Goal: Book appointment/travel/reservation

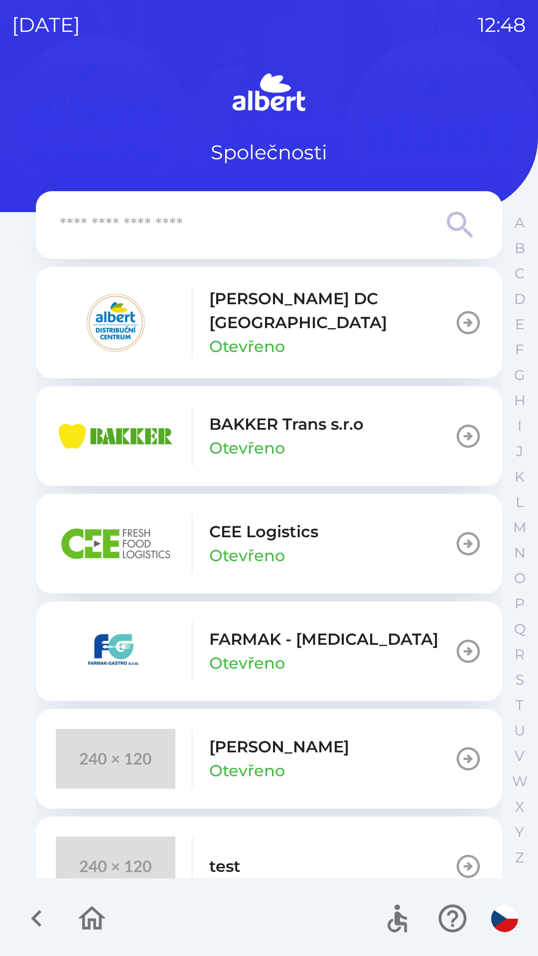
click at [230, 312] on p "[PERSON_NAME] DC [GEOGRAPHIC_DATA]" at bounding box center [331, 311] width 245 height 48
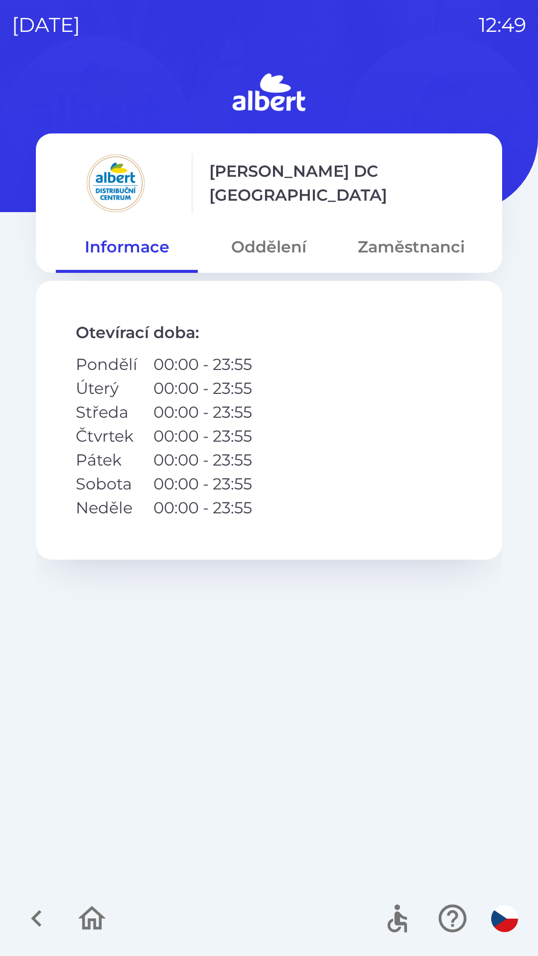
click at [404, 233] on button "Zaměstnanci" at bounding box center [411, 247] width 142 height 36
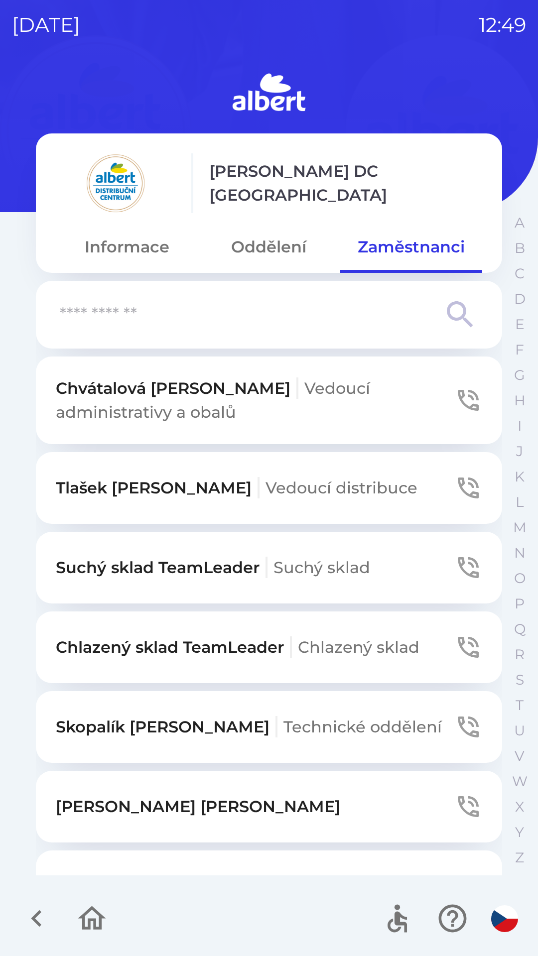
click at [264, 247] on button "Oddělení" at bounding box center [269, 247] width 142 height 36
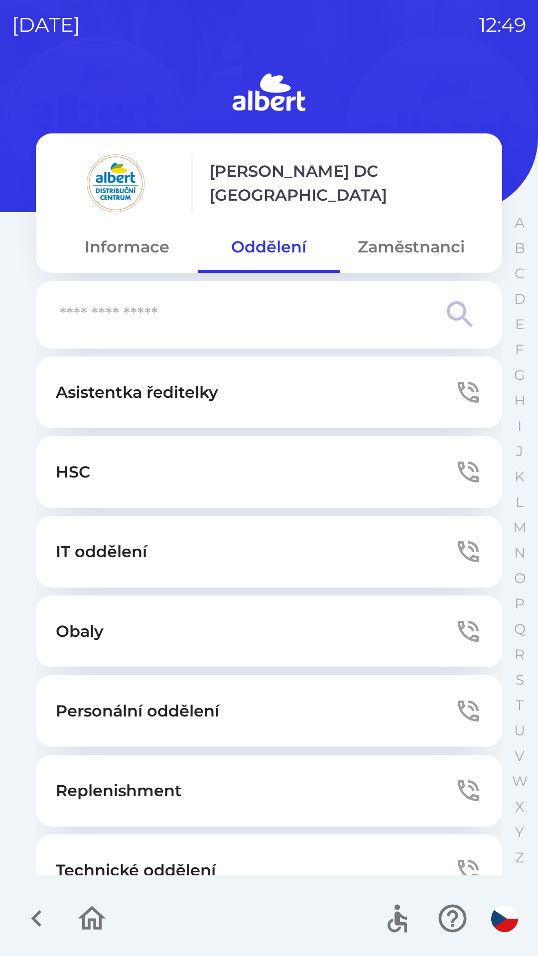
click at [123, 853] on button "Technické oddělení" at bounding box center [269, 871] width 466 height 72
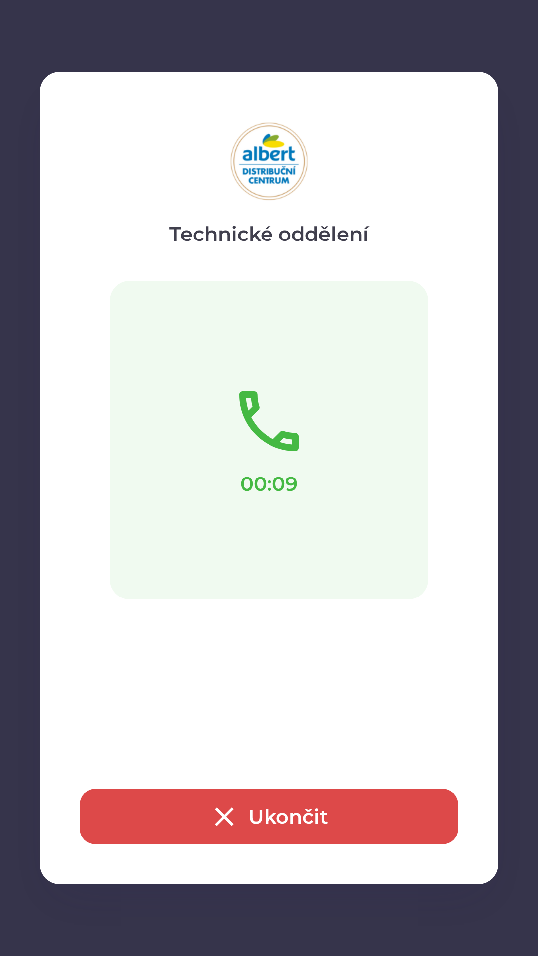
click at [252, 822] on button "Ukončit" at bounding box center [269, 817] width 378 height 56
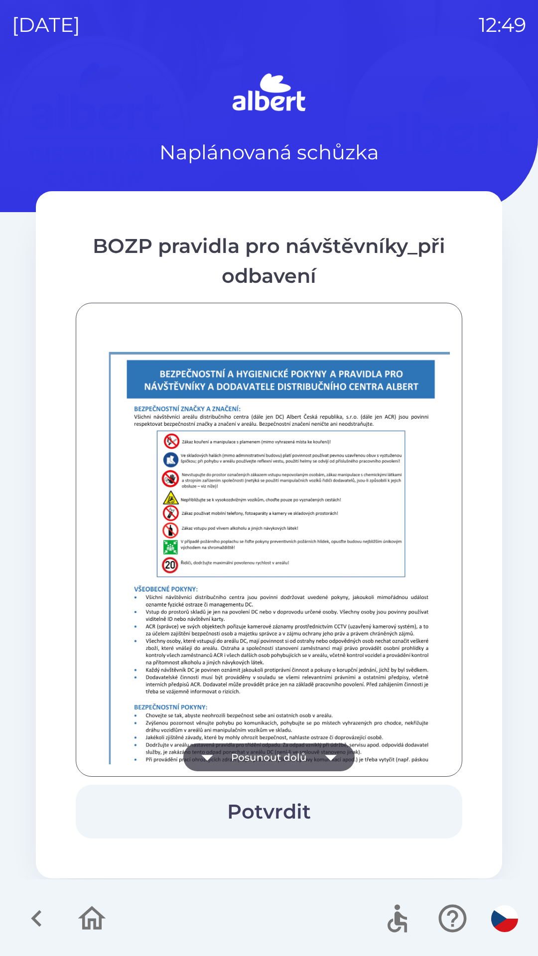
click at [252, 788] on button "Potvrdit" at bounding box center [269, 812] width 386 height 54
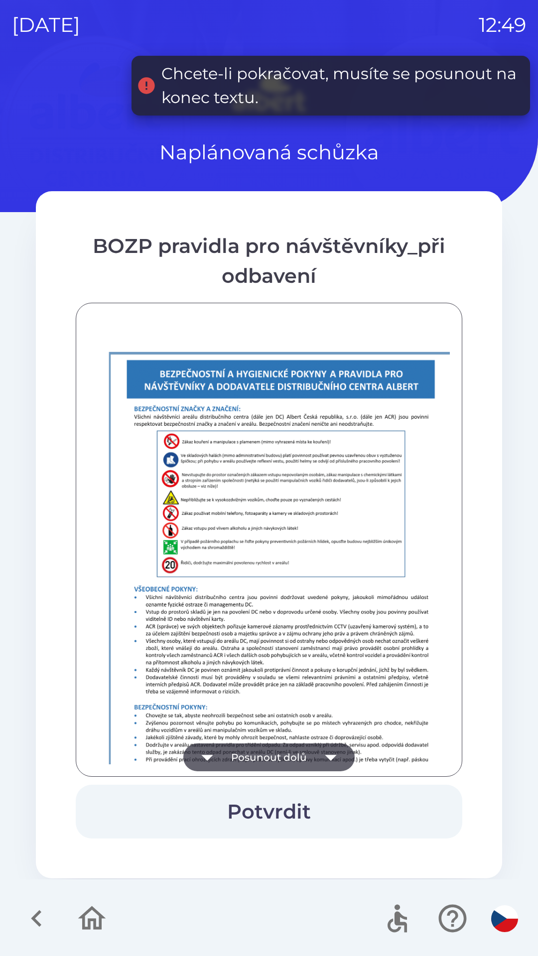
click at [332, 755] on icon "button" at bounding box center [330, 758] width 11 height 6
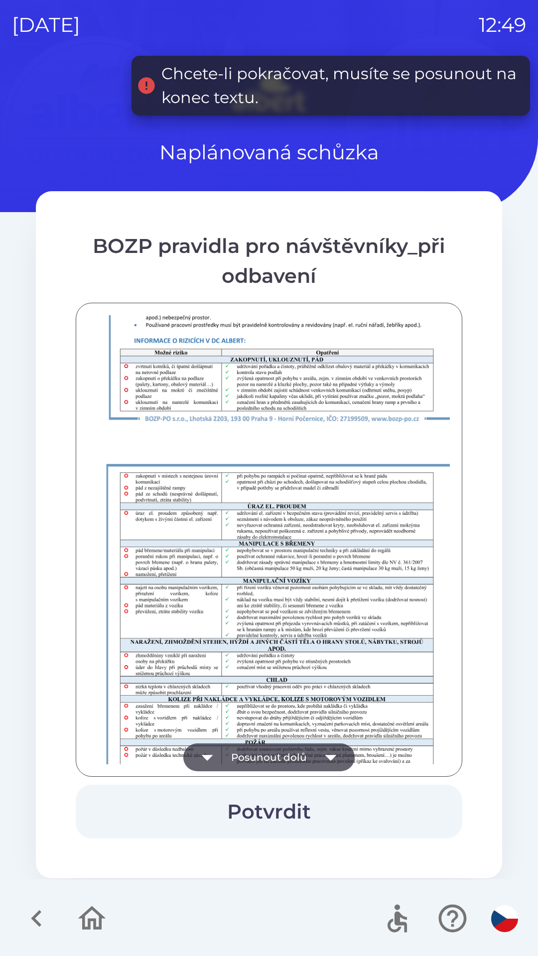
click at [326, 750] on icon "button" at bounding box center [331, 757] width 28 height 28
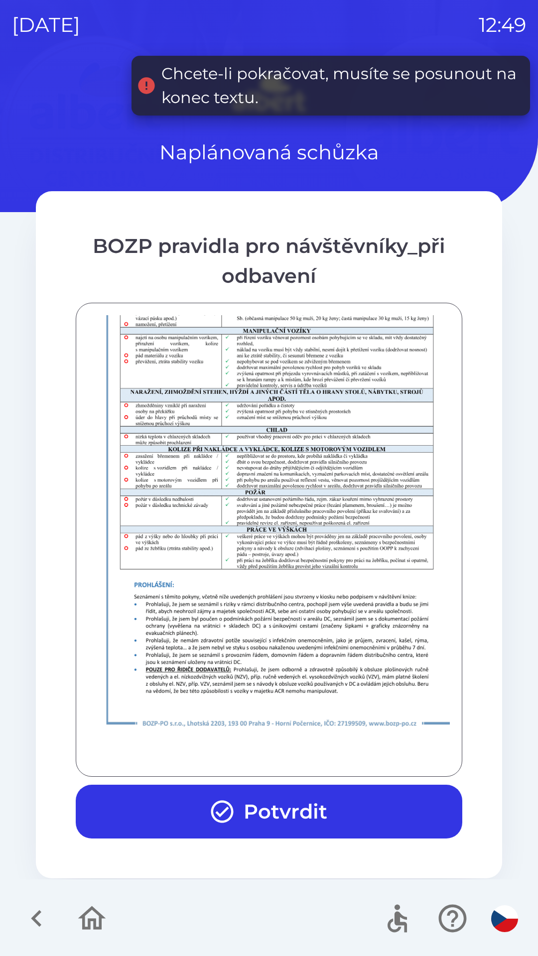
click at [323, 755] on div at bounding box center [269, 539] width 362 height 449
click at [323, 754] on div at bounding box center [269, 539] width 362 height 449
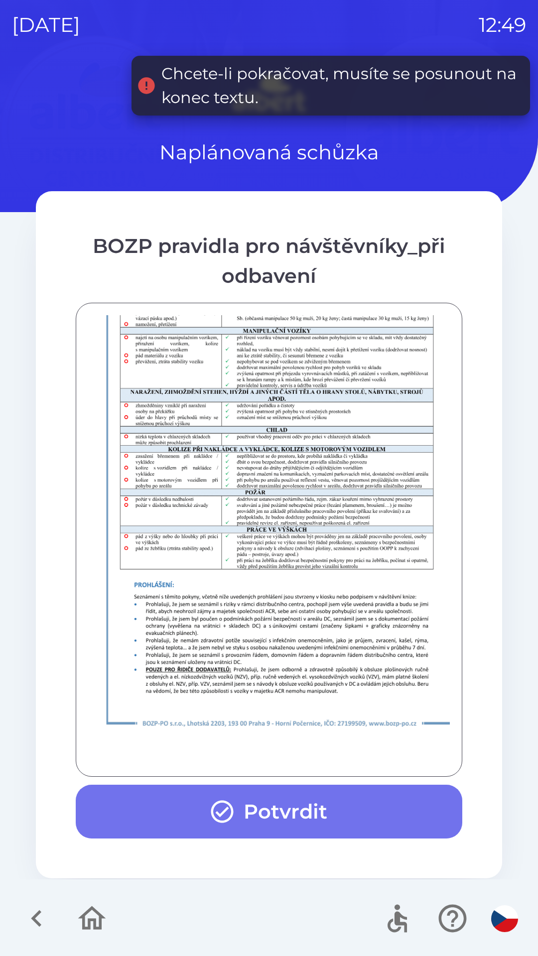
click at [301, 806] on button "Potvrdit" at bounding box center [269, 812] width 386 height 54
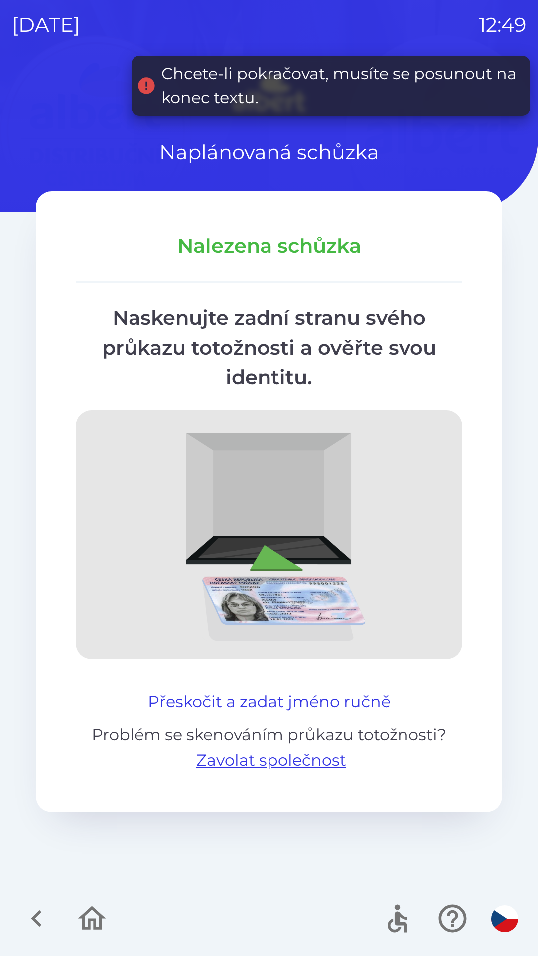
click at [270, 708] on button "Přeskočit a zadat jméno ručně" at bounding box center [269, 702] width 250 height 24
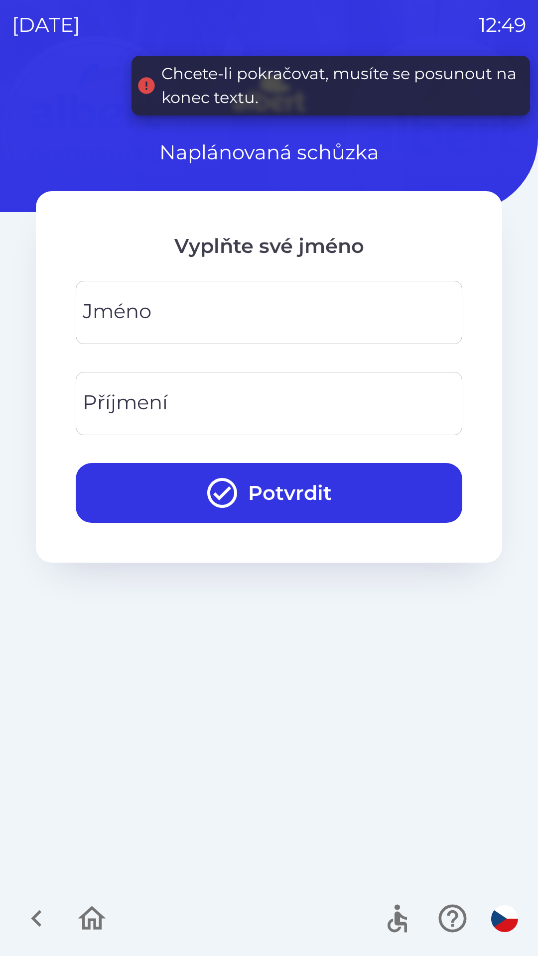
click at [219, 307] on input "Jméno" at bounding box center [269, 312] width 363 height 39
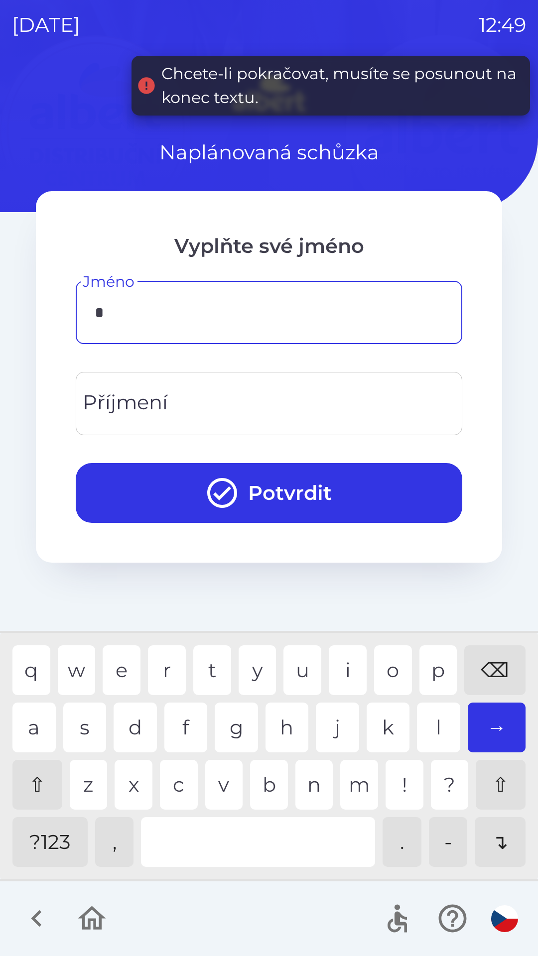
click at [432, 725] on div "l" at bounding box center [438, 728] width 43 height 50
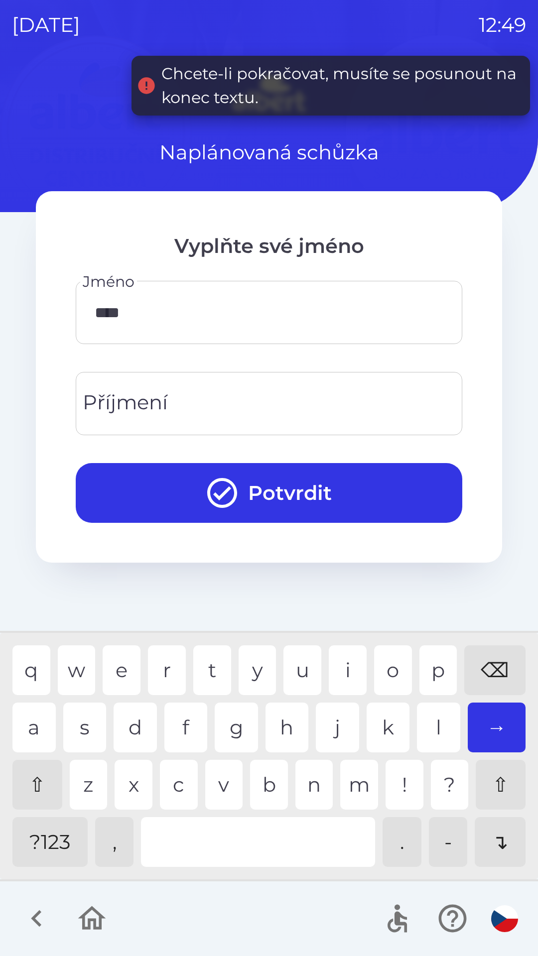
type input "*****"
click at [79, 730] on div "s" at bounding box center [84, 728] width 43 height 50
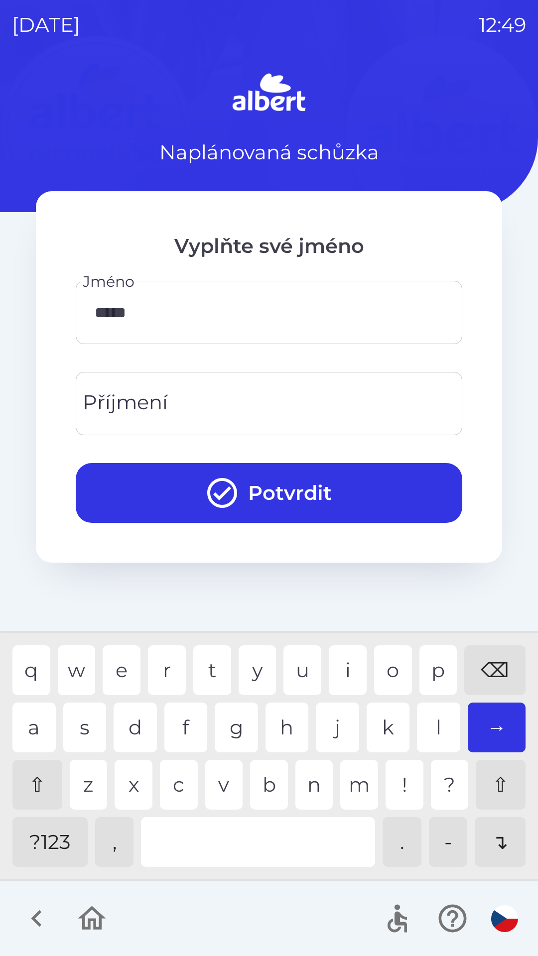
click at [185, 399] on input "Příjmení" at bounding box center [269, 403] width 363 height 39
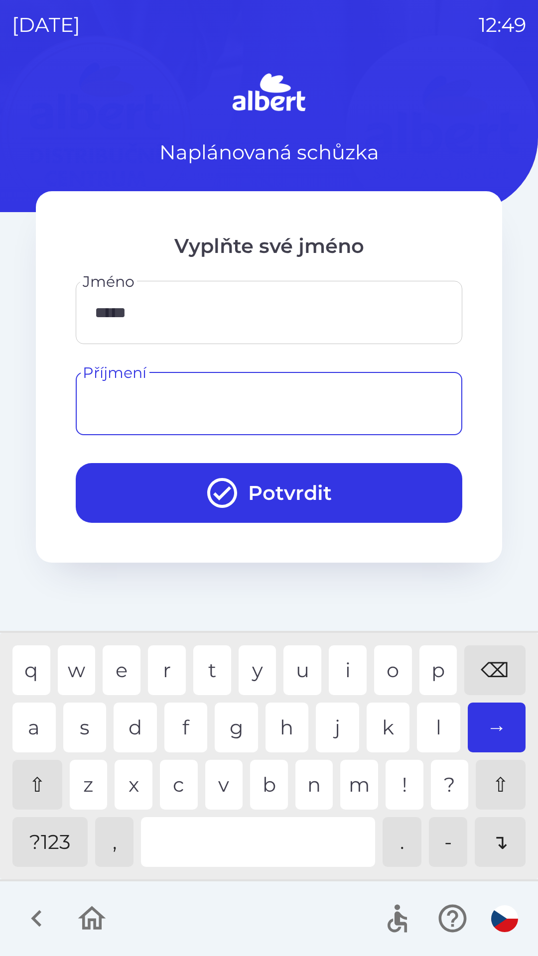
click at [200, 783] on div "⇧ z x c v b n m ! ? ⇧" at bounding box center [268, 785] width 513 height 50
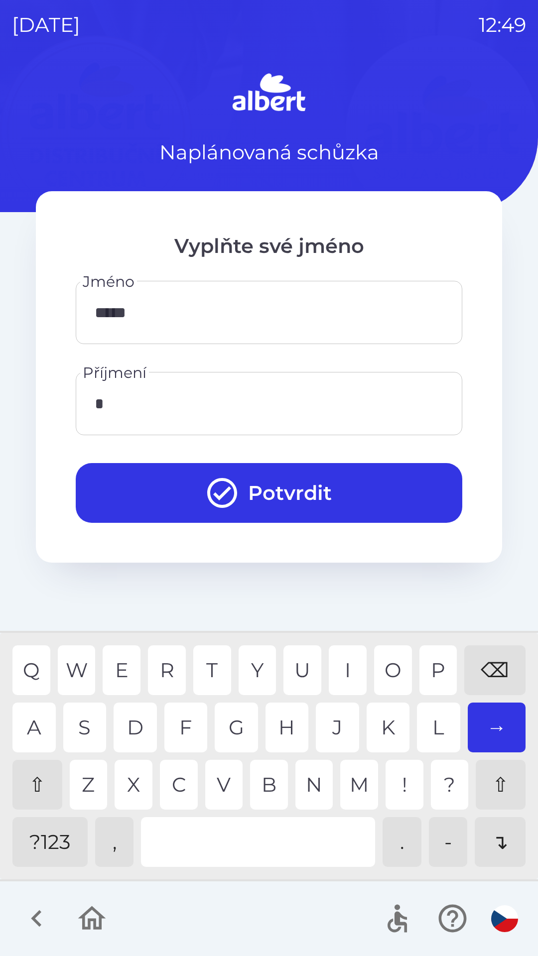
click at [41, 773] on div "⇧" at bounding box center [37, 785] width 50 height 50
click at [31, 743] on div "a" at bounding box center [33, 728] width 43 height 50
click at [433, 729] on div "l" at bounding box center [438, 728] width 43 height 50
click at [382, 670] on div "o" at bounding box center [393, 670] width 38 height 50
click at [294, 670] on div "u" at bounding box center [302, 670] width 38 height 50
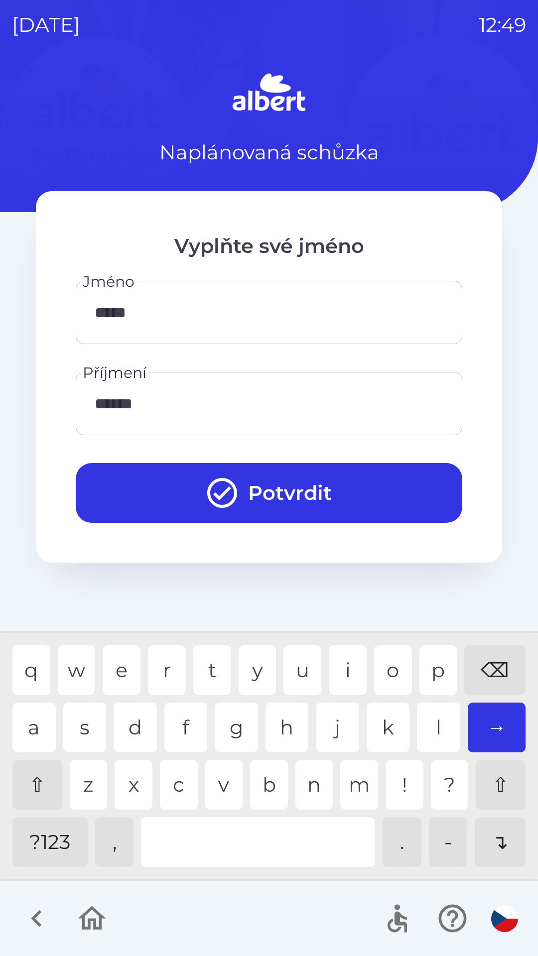
type input "*******"
click at [280, 722] on div "h" at bounding box center [286, 728] width 43 height 50
click at [333, 484] on button "Potvrdit" at bounding box center [269, 493] width 386 height 60
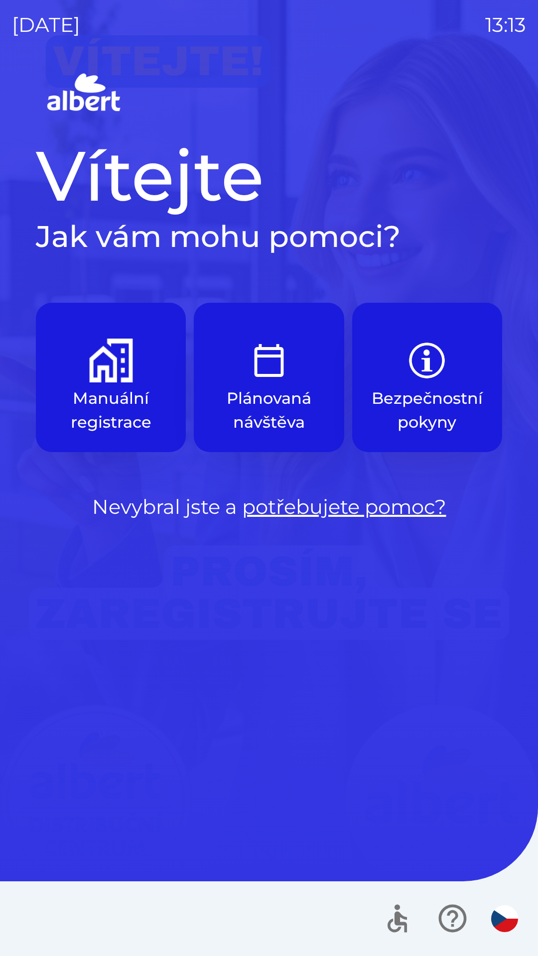
click at [121, 357] on img "button" at bounding box center [111, 361] width 44 height 44
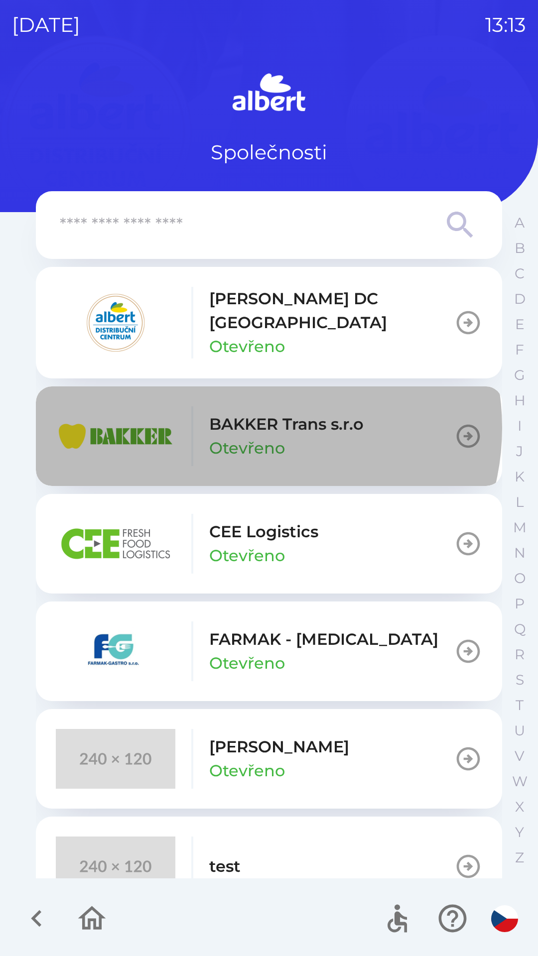
click at [253, 416] on p "BAKKER Trans s.r.o" at bounding box center [286, 424] width 154 height 24
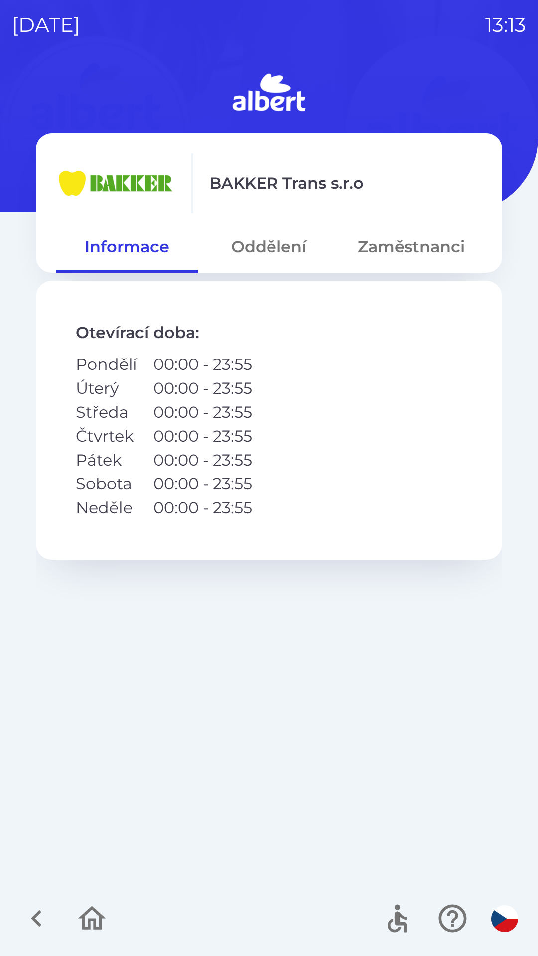
click at [262, 245] on button "Oddělení" at bounding box center [269, 247] width 142 height 36
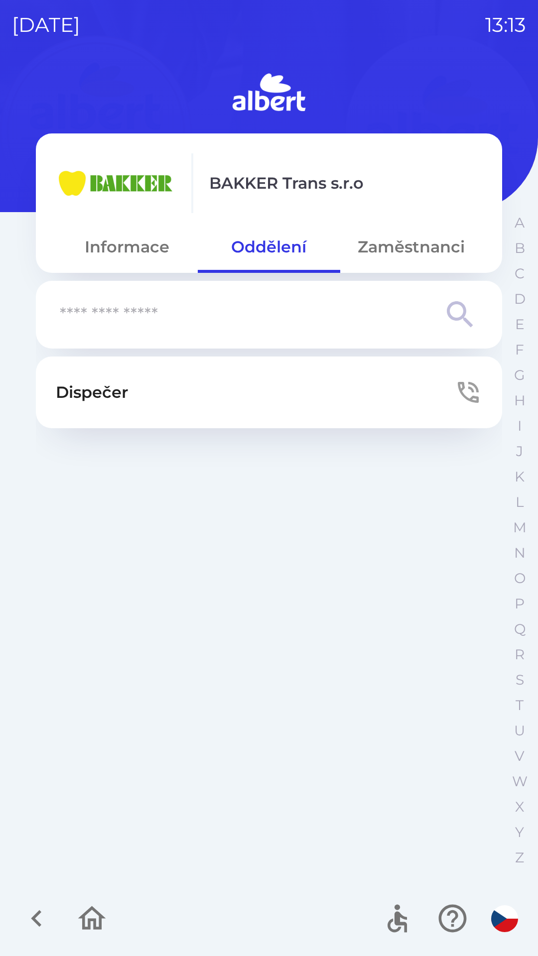
click at [406, 247] on button "Zaměstnanci" at bounding box center [411, 247] width 142 height 36
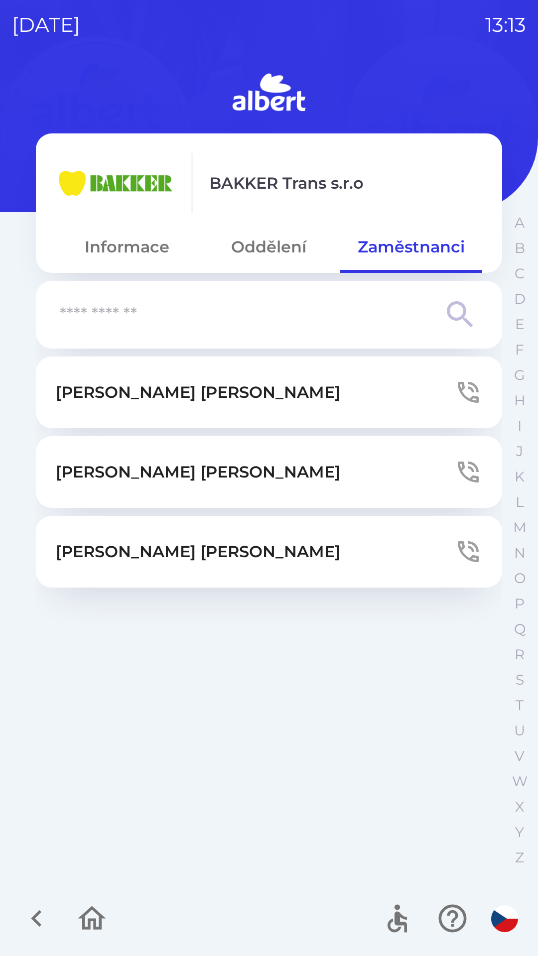
click at [175, 395] on button "[PERSON_NAME]" at bounding box center [269, 393] width 466 height 72
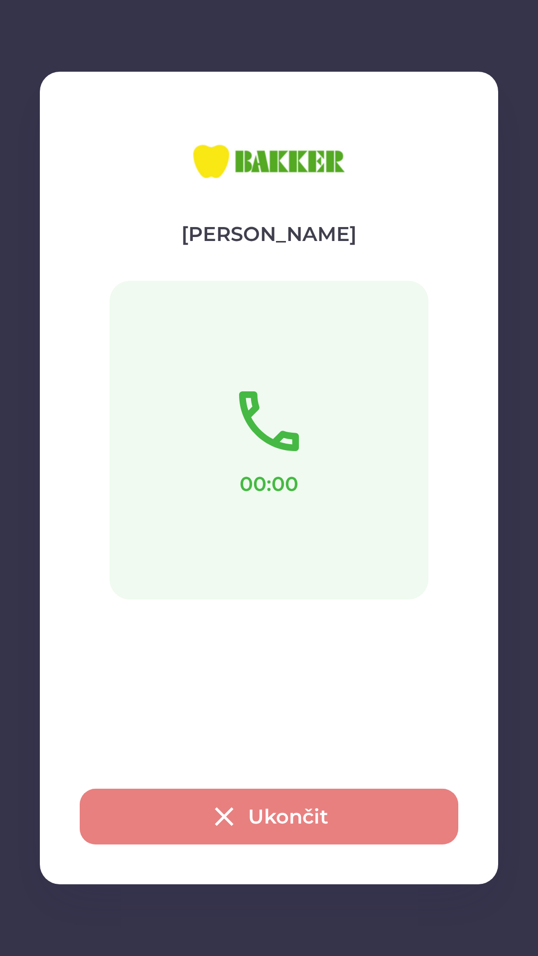
click at [254, 821] on button "Ukončit" at bounding box center [269, 817] width 378 height 56
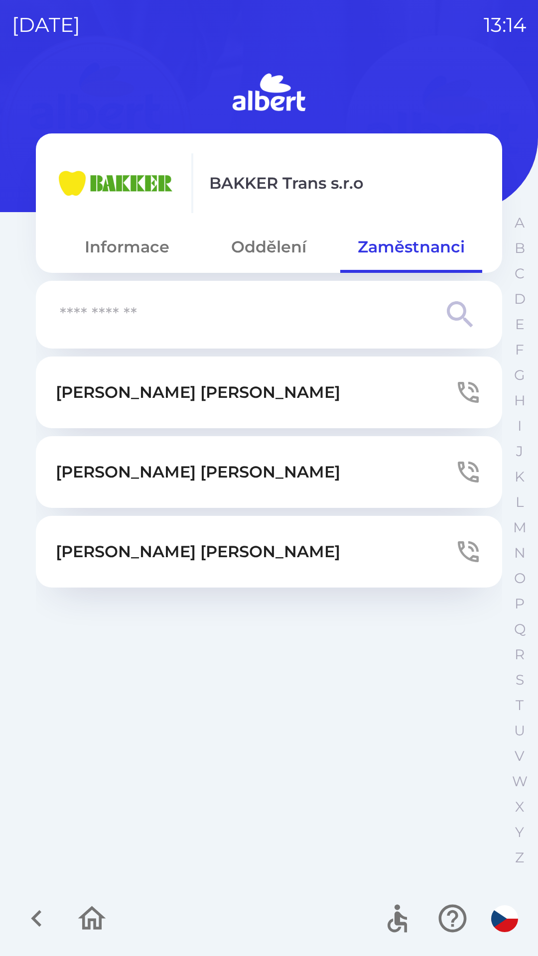
click at [219, 375] on button "[PERSON_NAME]" at bounding box center [269, 393] width 466 height 72
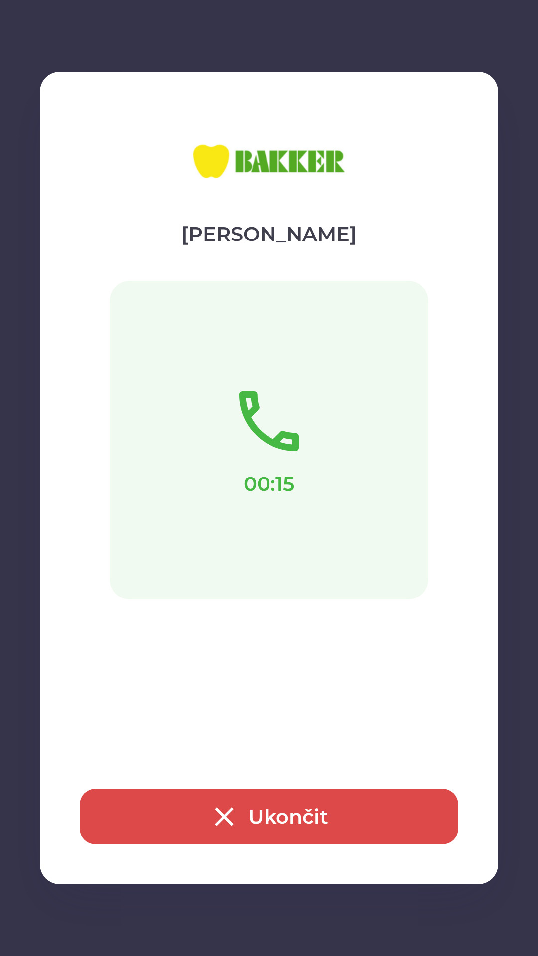
click at [244, 813] on button "Ukončit" at bounding box center [269, 817] width 378 height 56
